Goal: Information Seeking & Learning: Check status

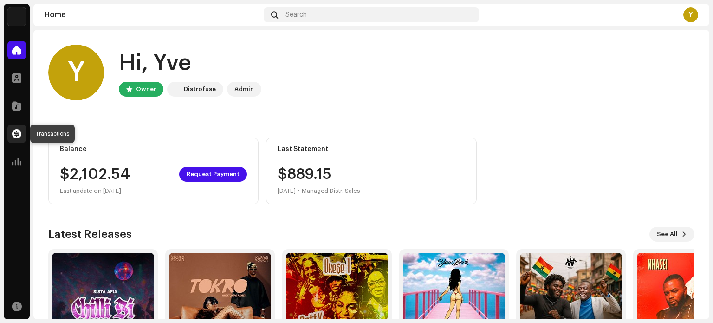
click at [19, 136] on span at bounding box center [16, 133] width 9 height 7
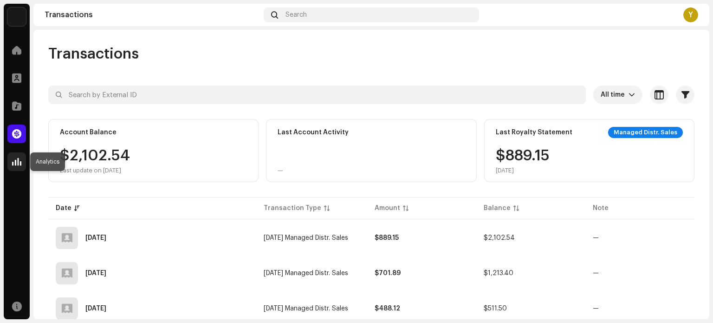
click at [12, 161] on span at bounding box center [16, 161] width 9 height 7
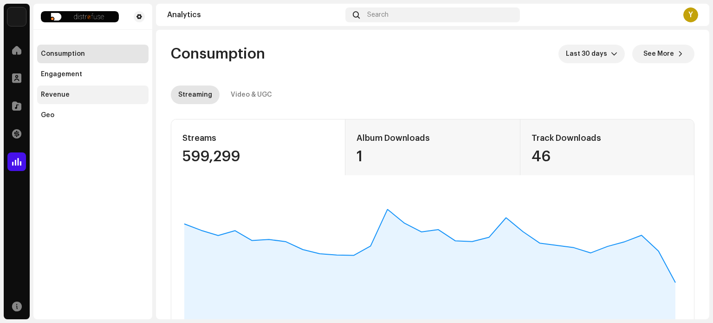
click at [64, 92] on div "Revenue" at bounding box center [55, 94] width 29 height 7
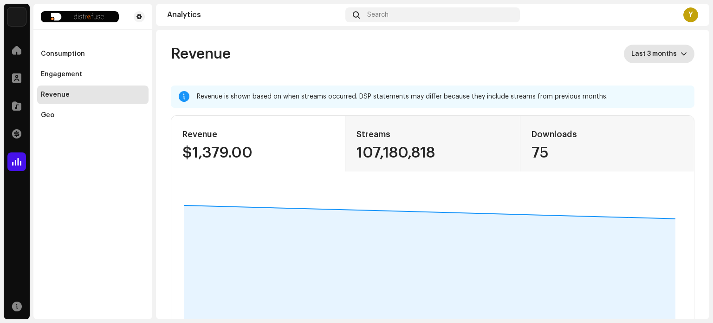
click at [656, 54] on span "Last 3 months" at bounding box center [655, 54] width 49 height 19
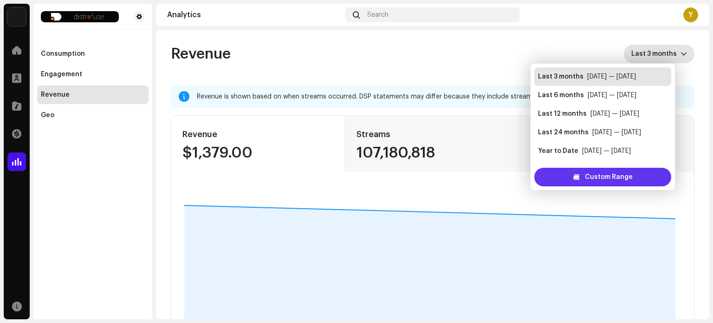
scroll to position [15, 0]
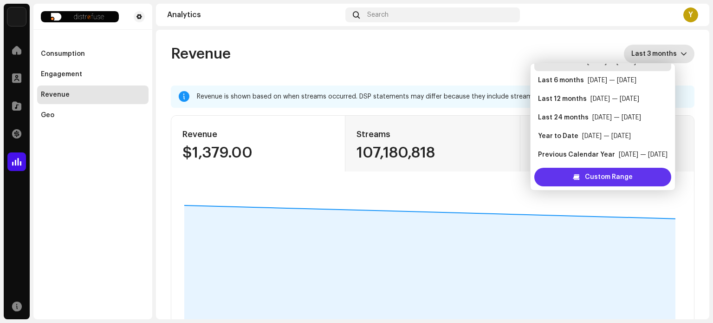
click at [620, 177] on span "Custom Range" at bounding box center [609, 177] width 48 height 19
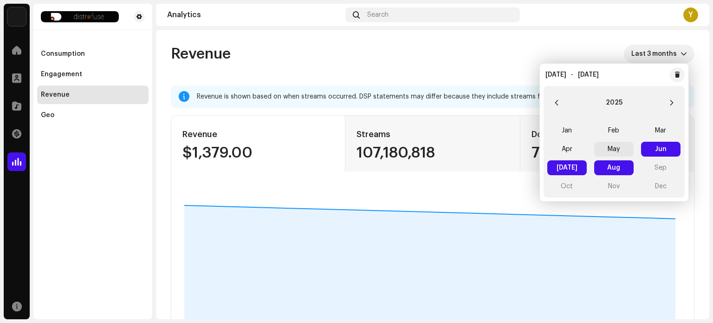
click at [612, 149] on span "May" at bounding box center [613, 149] width 39 height 15
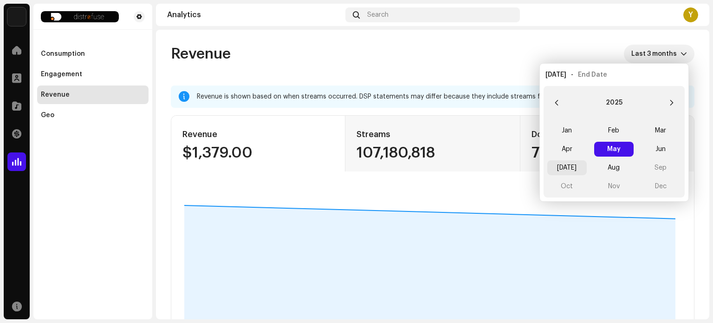
click at [563, 170] on span "[DATE]" at bounding box center [566, 167] width 39 height 15
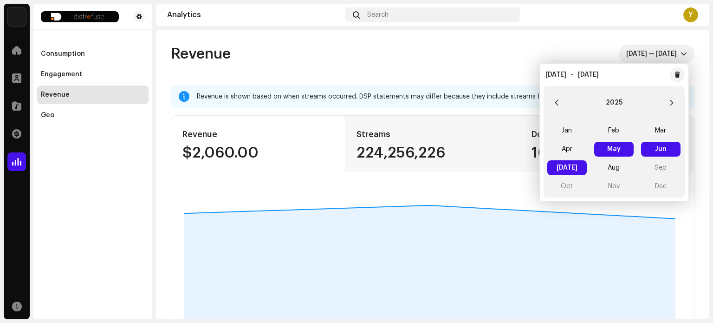
click at [570, 167] on span "[DATE] [DATE]" at bounding box center [566, 167] width 39 height 15
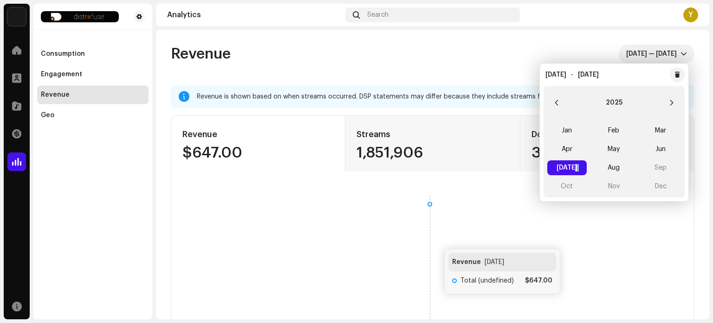
click at [432, 246] on rect at bounding box center [430, 264] width 510 height 149
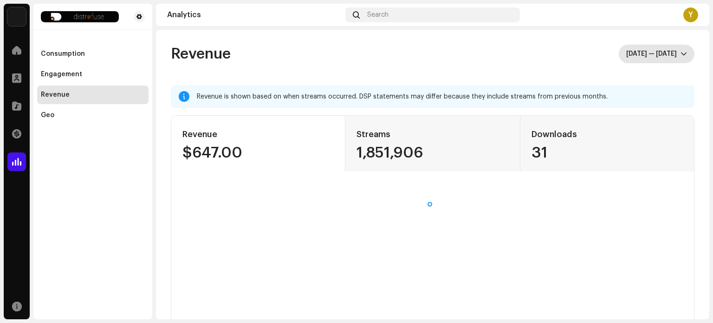
click at [629, 50] on span "[DATE] — [DATE]" at bounding box center [653, 54] width 54 height 19
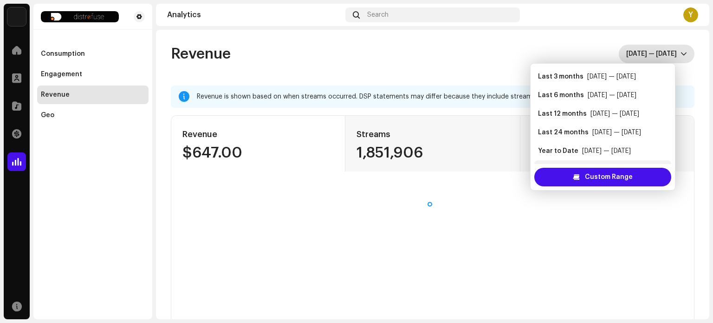
scroll to position [15, 0]
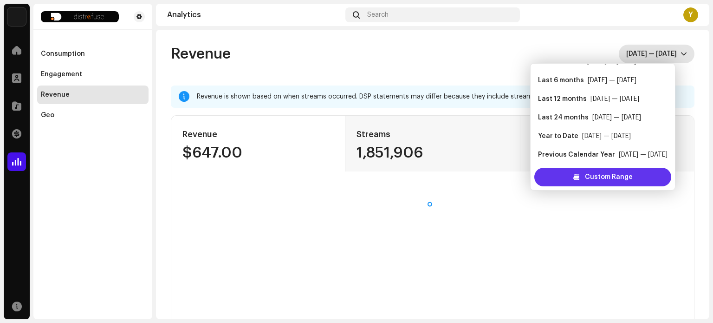
click at [605, 177] on span "Custom Range" at bounding box center [609, 177] width 48 height 19
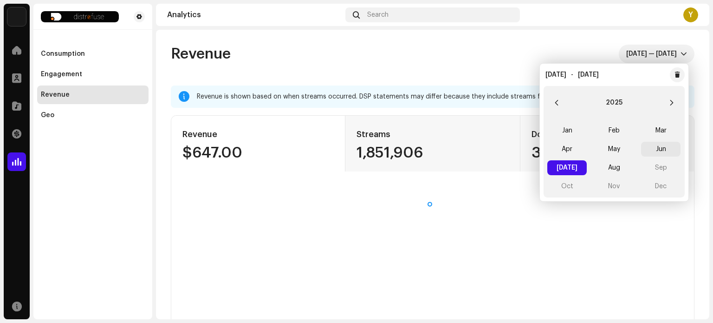
click at [661, 151] on span "Jun" at bounding box center [660, 149] width 39 height 15
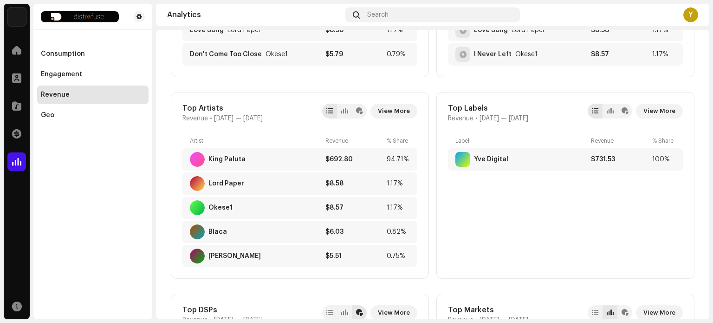
scroll to position [478, 0]
